Goal: Task Accomplishment & Management: Manage account settings

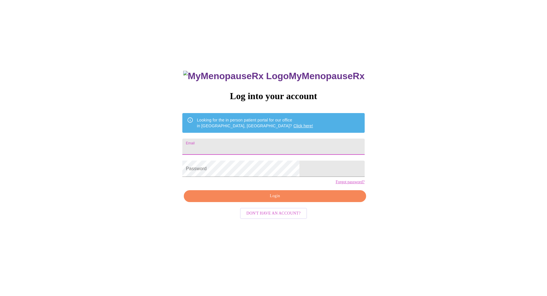
click at [243, 144] on input "Email" at bounding box center [273, 147] width 182 height 16
type input "[EMAIL_ADDRESS][DOMAIN_NAME]"
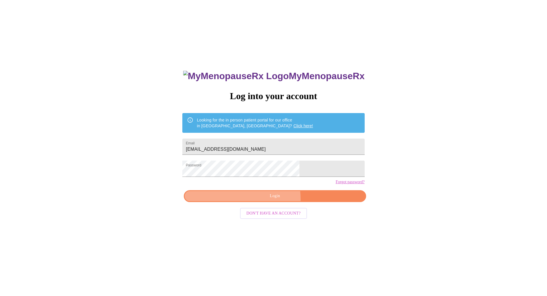
click at [255, 200] on span "Login" at bounding box center [274, 195] width 169 height 7
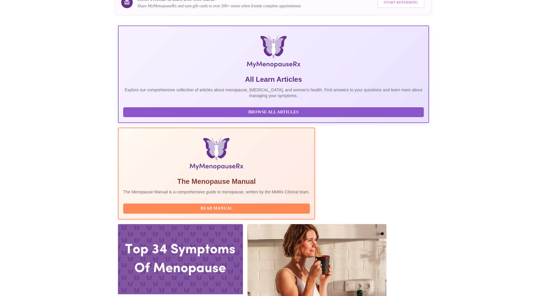
scroll to position [87, 0]
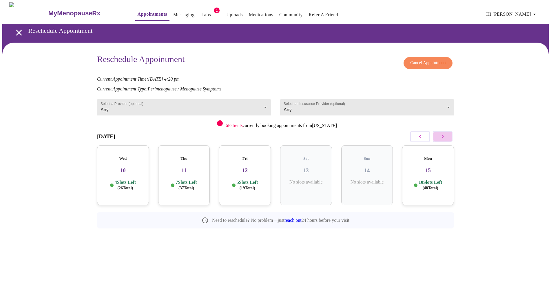
click at [439, 139] on icon "button" at bounding box center [442, 136] width 7 height 7
click at [256, 169] on div "Mon 29 12 Slots Left ( 69 Total)" at bounding box center [245, 175] width 52 height 60
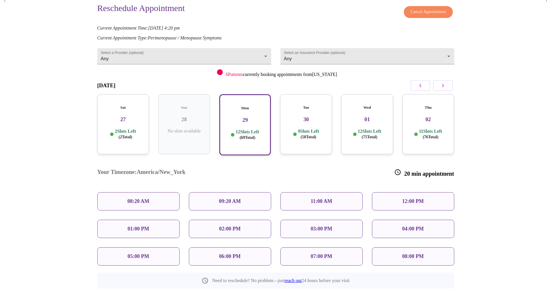
scroll to position [54, 0]
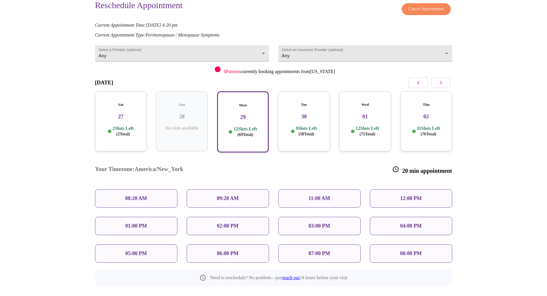
click at [150, 244] on div "05:00 PM" at bounding box center [136, 253] width 82 height 18
click at [283, 296] on span "Reschedule Appointment" at bounding box center [273, 300] width 43 height 7
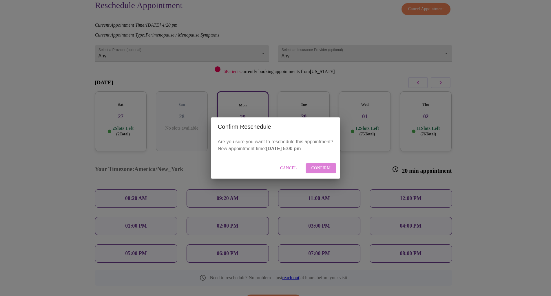
click at [324, 170] on span "Confirm" at bounding box center [321, 168] width 19 height 7
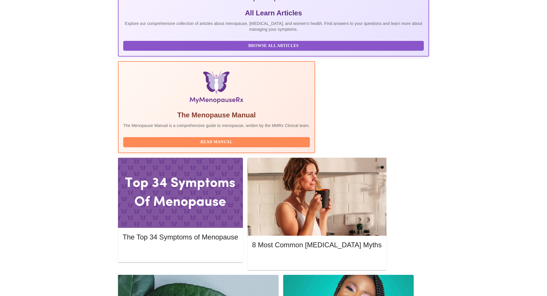
scroll to position [128, 0]
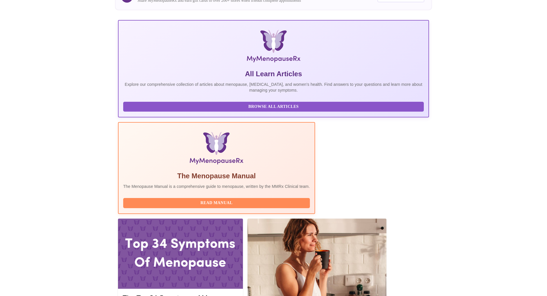
scroll to position [0, 0]
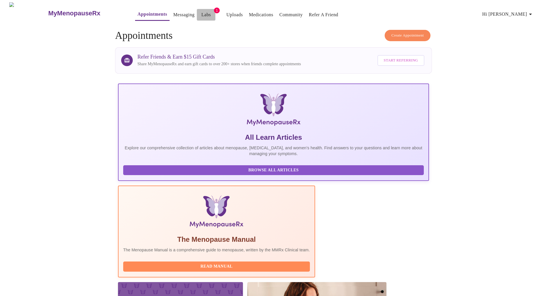
click at [201, 11] on link "Labs" at bounding box center [206, 15] width 10 height 8
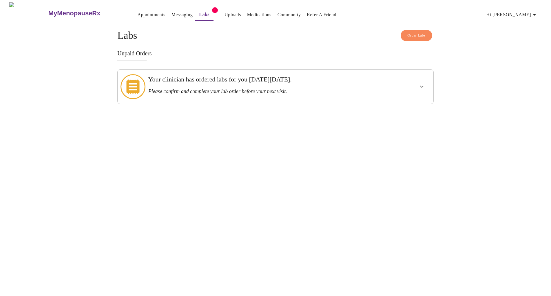
click at [333, 84] on div "Your clinician has ordered labs for you on Thursday, July 31st. Please confirm …" at bounding box center [260, 85] width 224 height 19
click at [423, 86] on icon "show more" at bounding box center [421, 87] width 3 height 2
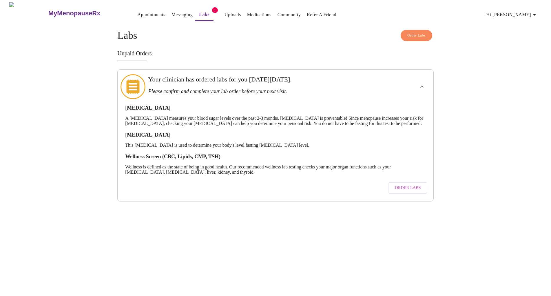
click at [414, 187] on span "Order Labs" at bounding box center [408, 187] width 26 height 7
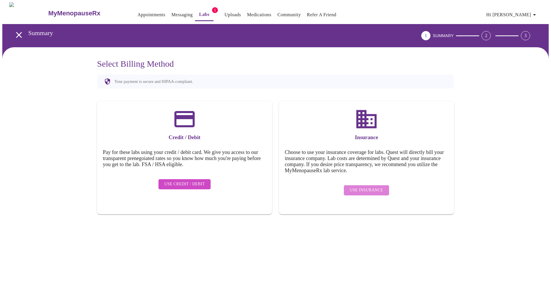
click at [368, 188] on span "Use Insurance" at bounding box center [366, 190] width 33 height 7
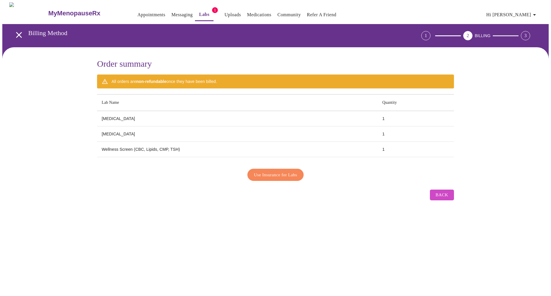
click at [263, 172] on span "Use Insurance for Labs" at bounding box center [275, 175] width 43 height 8
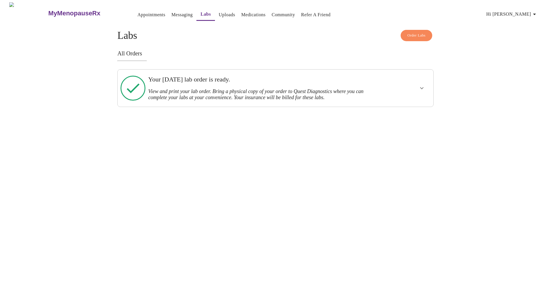
click at [415, 36] on span "Order Labs" at bounding box center [416, 35] width 18 height 7
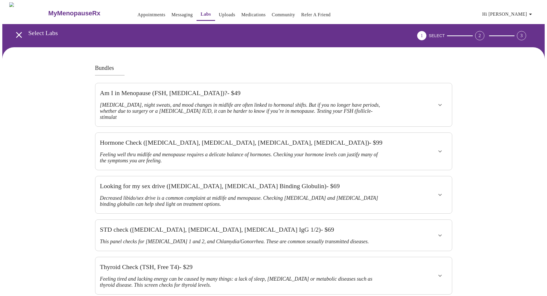
click at [16, 30] on icon "open drawer" at bounding box center [19, 35] width 10 height 10
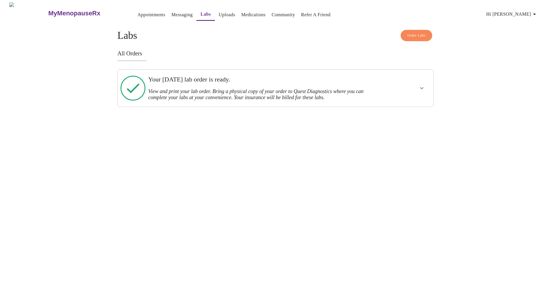
click at [213, 98] on div "Your Thursday, July 31st lab order is ready. View and print your lab order. Bri…" at bounding box center [260, 88] width 229 height 32
click at [420, 85] on icon "show more" at bounding box center [422, 88] width 7 height 7
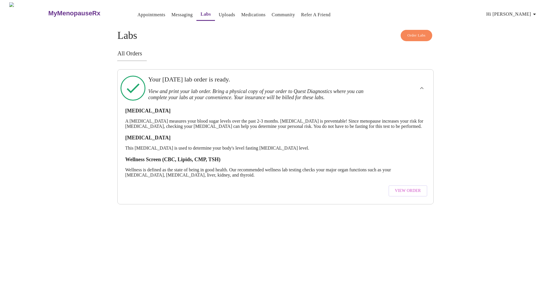
click at [407, 192] on span "View Order" at bounding box center [408, 190] width 26 height 7
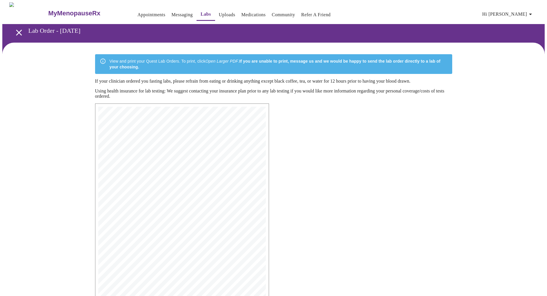
click at [18, 32] on icon "open drawer" at bounding box center [19, 33] width 6 height 6
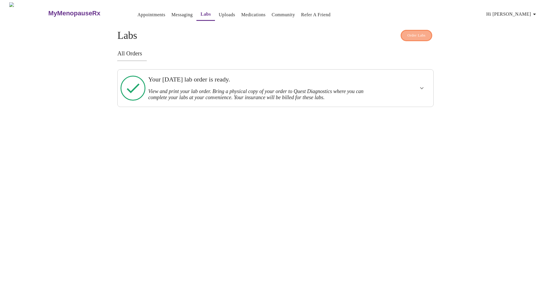
click at [418, 32] on span "Order Labs" at bounding box center [416, 35] width 18 height 7
